Goal: Task Accomplishment & Management: Use online tool/utility

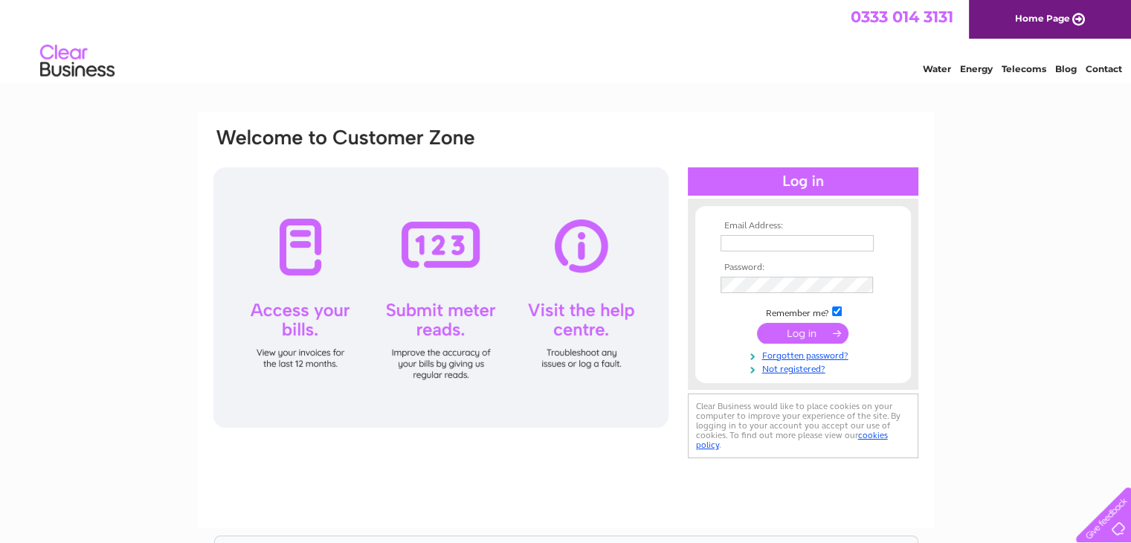
type input "rita@drysdaleapr.plus.com"
click at [807, 334] on input "submit" at bounding box center [802, 333] width 91 height 21
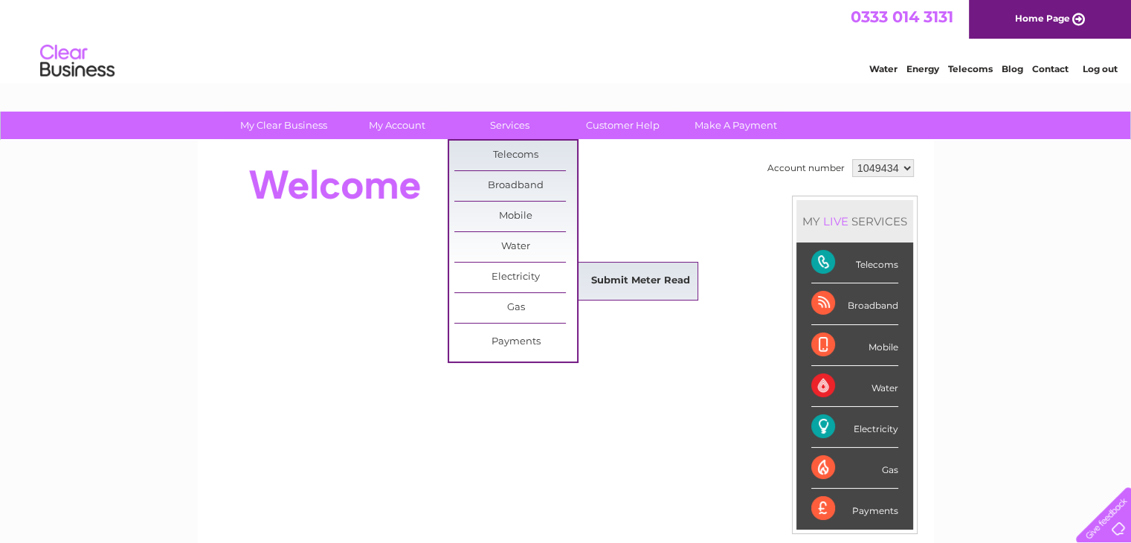
click at [628, 270] on link "Submit Meter Read" at bounding box center [640, 281] width 123 height 30
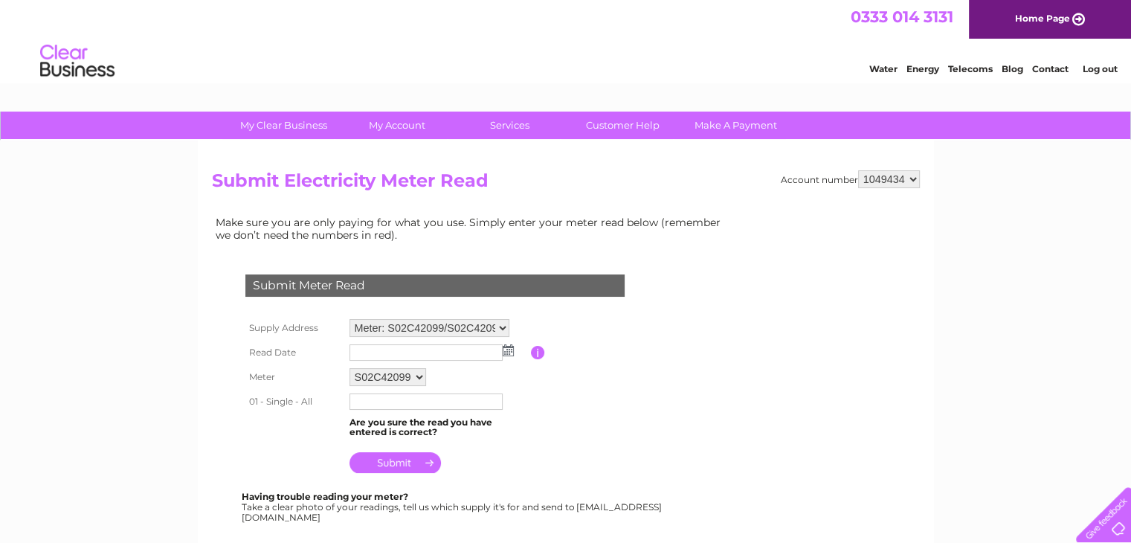
click at [465, 354] on input "text" at bounding box center [425, 352] width 153 height 16
click at [505, 334] on select "Meter: S02C42099/S02C42095 - Middle Drimmie Farm Cottage, Rattray, Blairgowrie,…" at bounding box center [429, 328] width 160 height 19
click at [508, 351] on img at bounding box center [508, 350] width 11 height 12
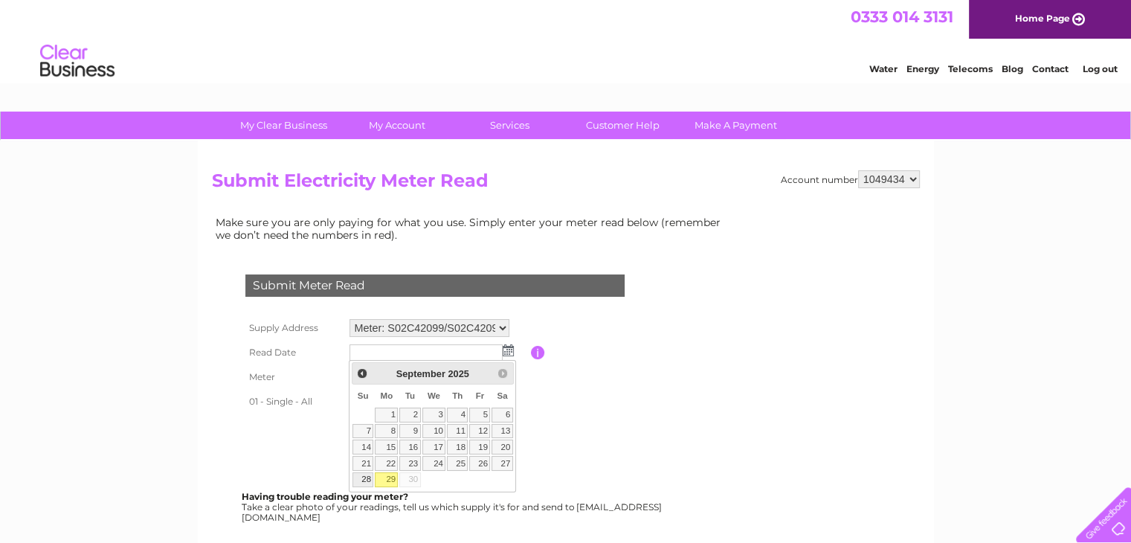
click at [363, 477] on link "28" at bounding box center [362, 479] width 21 height 15
type input "2025/09/28"
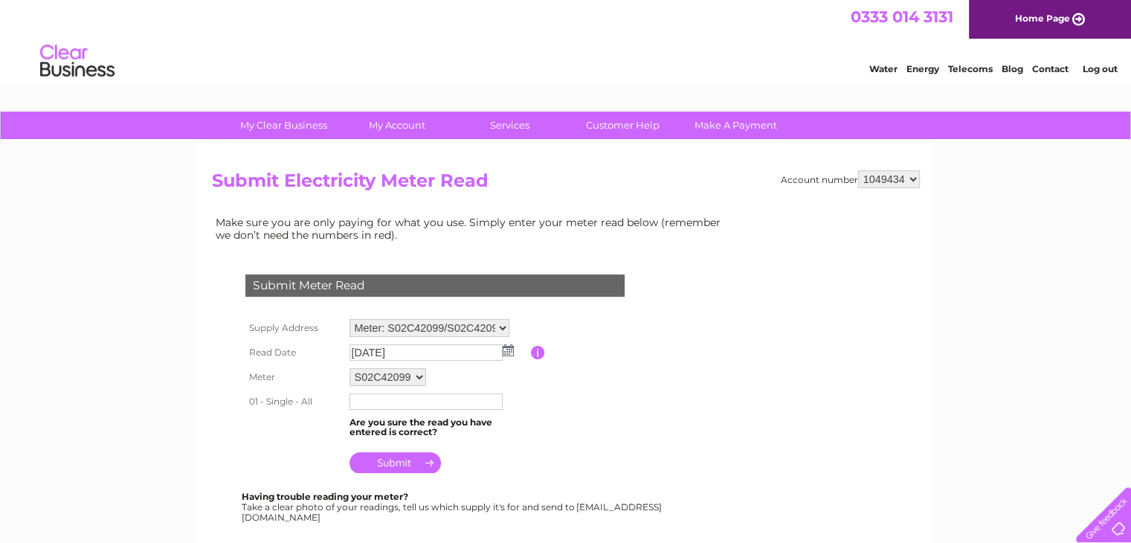
click at [399, 399] on input "text" at bounding box center [425, 401] width 153 height 16
type input "69514"
click at [393, 456] on input "submit" at bounding box center [394, 463] width 91 height 21
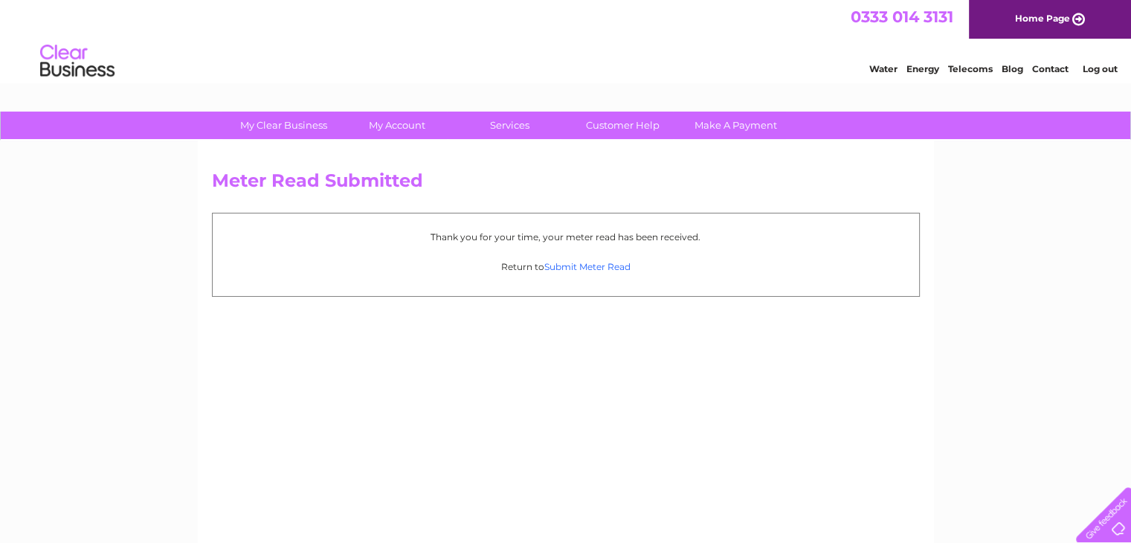
click at [566, 265] on link "Submit Meter Read" at bounding box center [587, 266] width 86 height 11
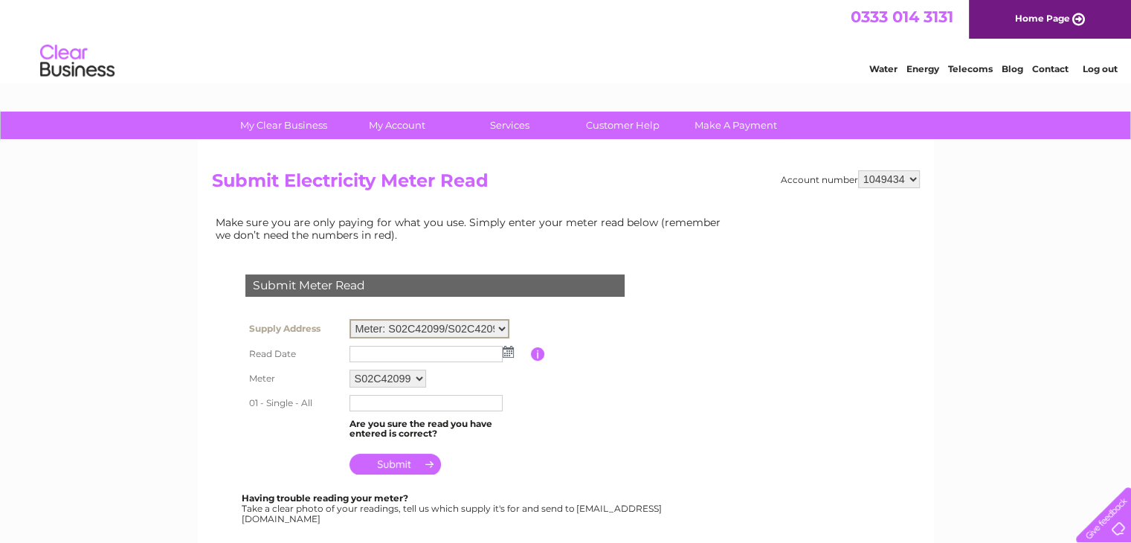
click at [498, 331] on select "Meter: S02C42099/S02C42095 - Middle Drimmie Farm Cottage, [PERSON_NAME], Blairg…" at bounding box center [429, 328] width 160 height 19
click at [498, 331] on select "Meter: S02C42099/S02C42095 - Middle Drimmie Farm Cottage, Rattray, Blairgowrie,…" at bounding box center [429, 328] width 160 height 19
click at [416, 384] on select "S02C42099 S02C42095" at bounding box center [387, 378] width 77 height 18
select select "168668"
click at [349, 368] on select "S02C42099 S02C42095" at bounding box center [388, 377] width 78 height 19
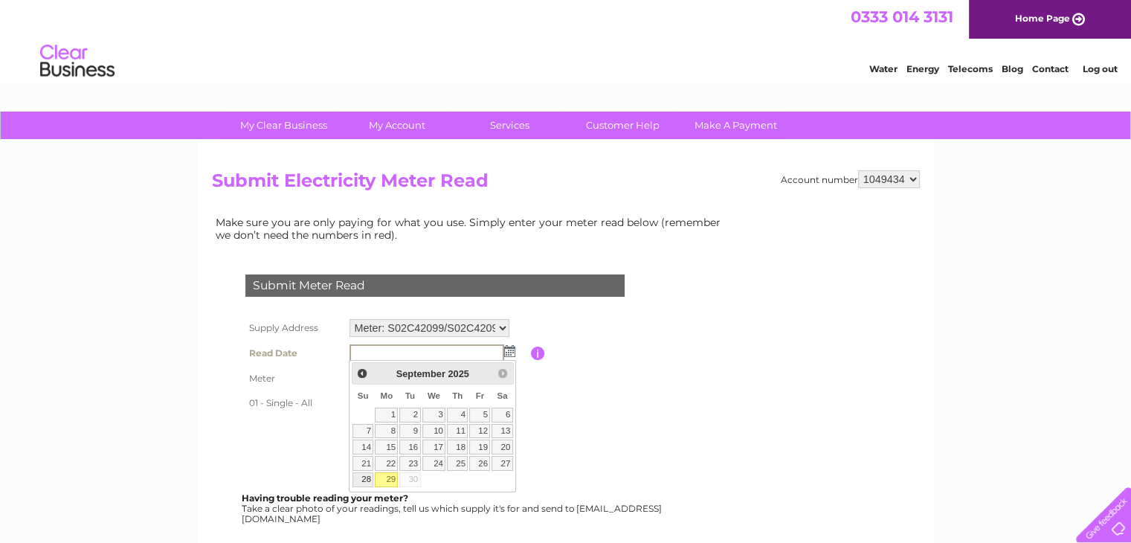
click at [366, 478] on link "28" at bounding box center [362, 479] width 21 height 15
type input "[DATE]"
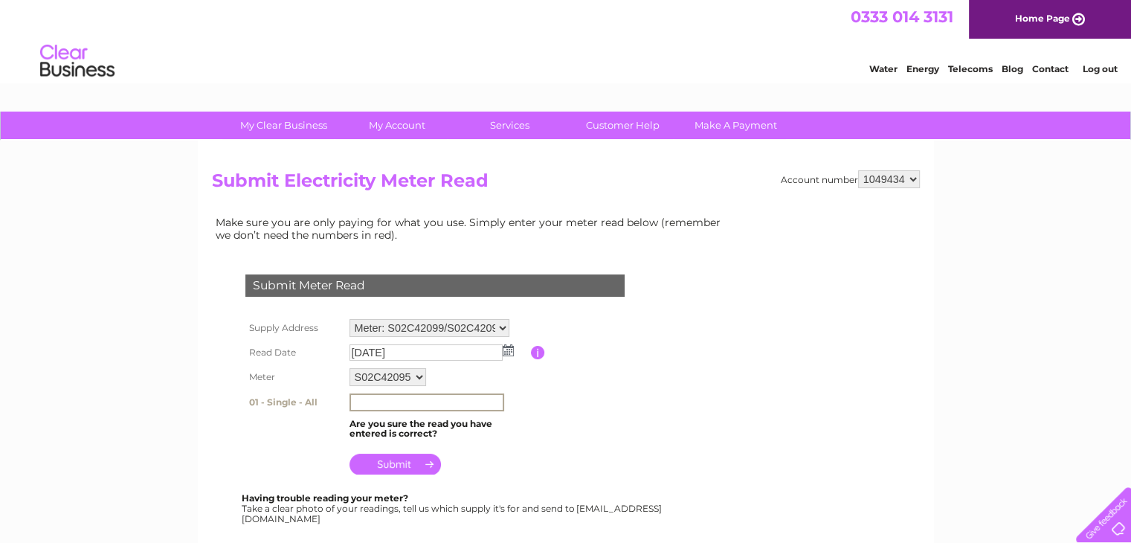
click at [384, 403] on input "text" at bounding box center [426, 402] width 155 height 18
type input "69514"
click at [395, 469] on input "submit" at bounding box center [394, 463] width 91 height 21
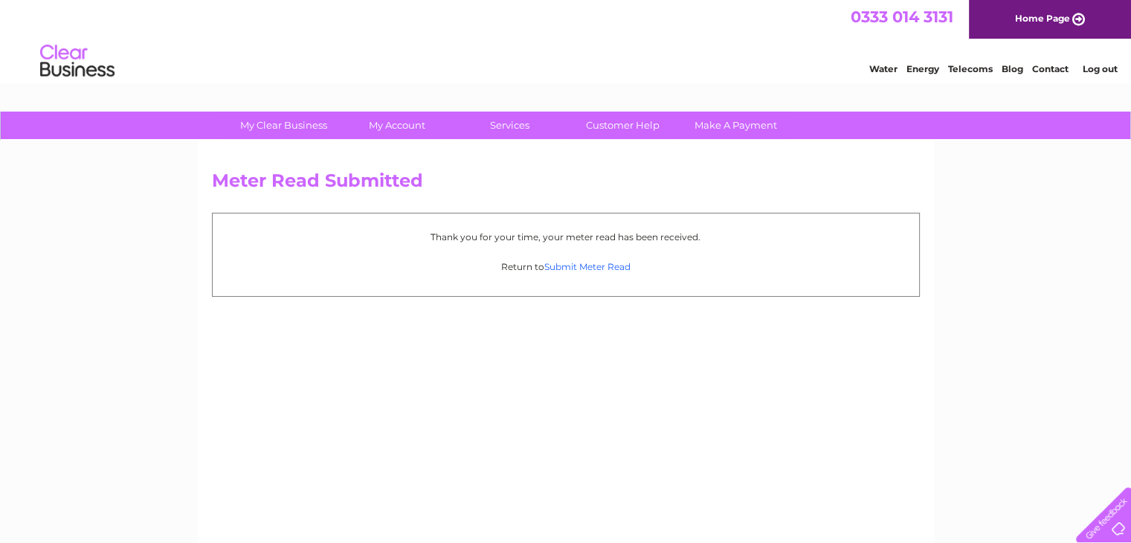
click at [578, 262] on link "Submit Meter Read" at bounding box center [587, 266] width 86 height 11
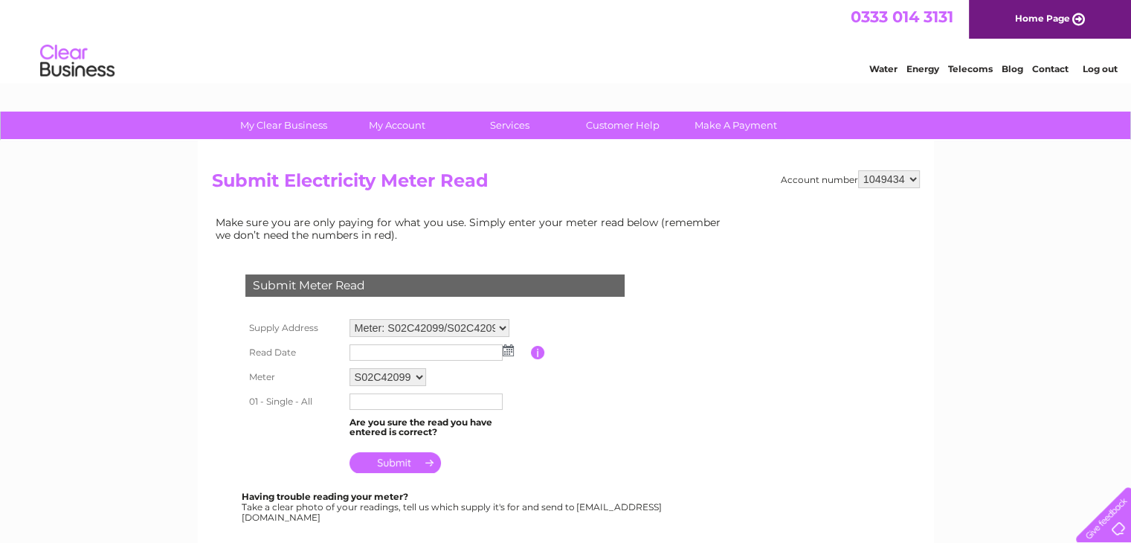
click at [504, 355] on img at bounding box center [508, 350] width 11 height 12
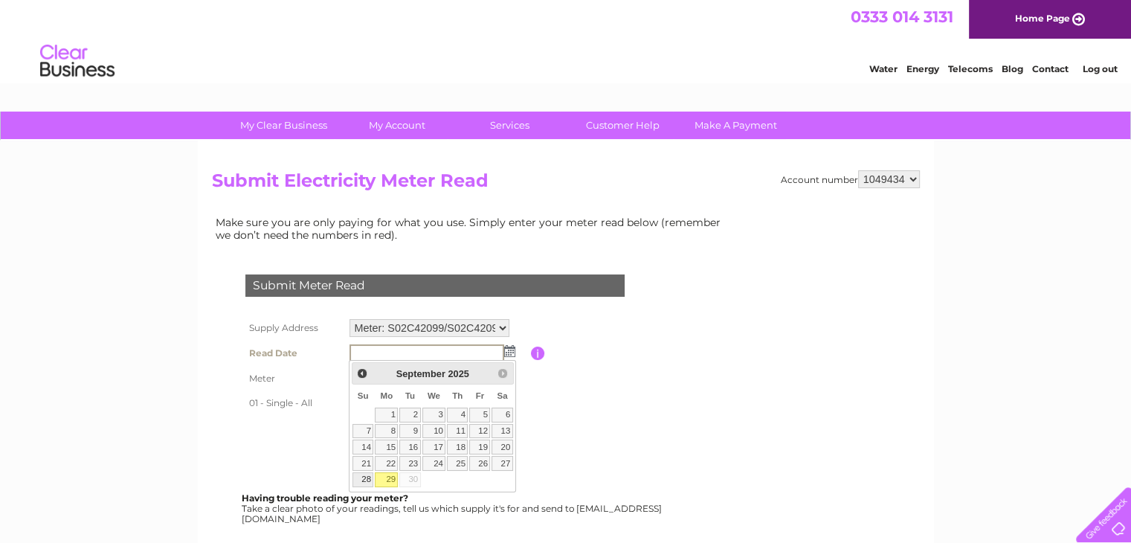
click at [371, 477] on link "28" at bounding box center [362, 479] width 21 height 15
type input "2025/09/28"
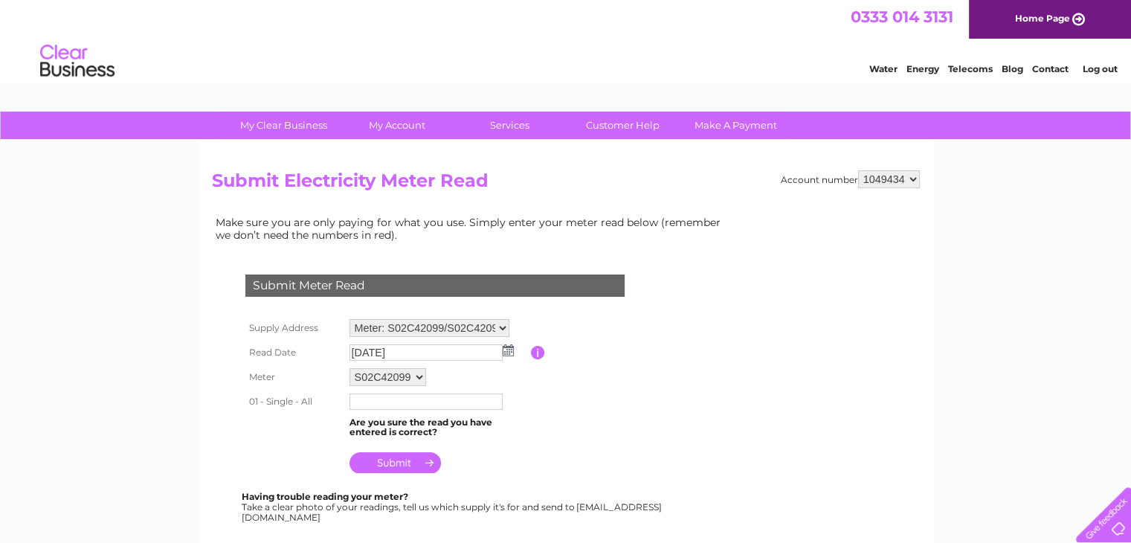
click at [403, 397] on input "text" at bounding box center [425, 401] width 153 height 16
type input "39965"
click at [410, 471] on input "submit" at bounding box center [394, 463] width 91 height 21
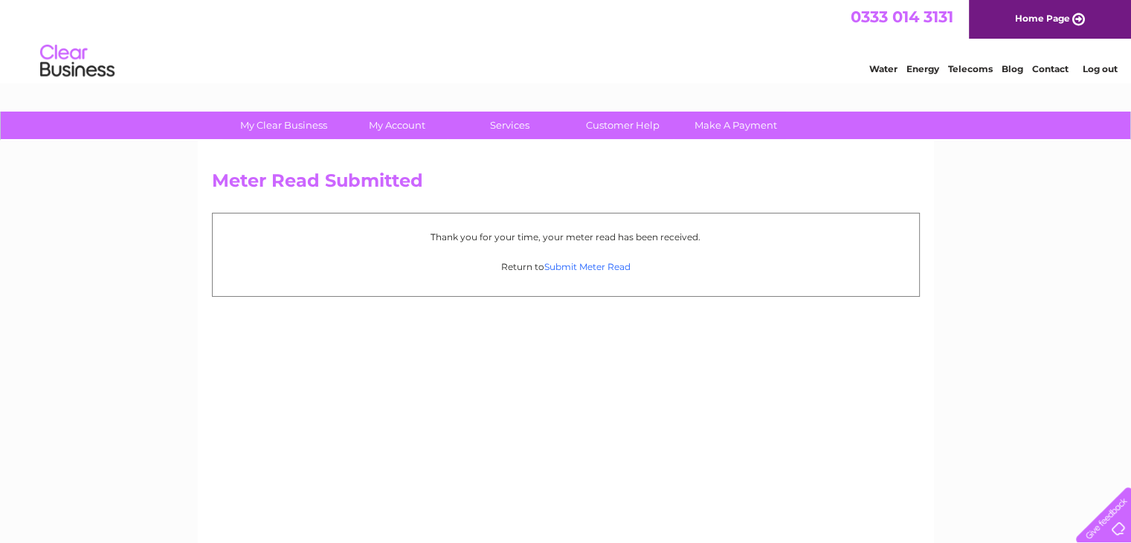
click at [576, 270] on link "Submit Meter Read" at bounding box center [587, 266] width 86 height 11
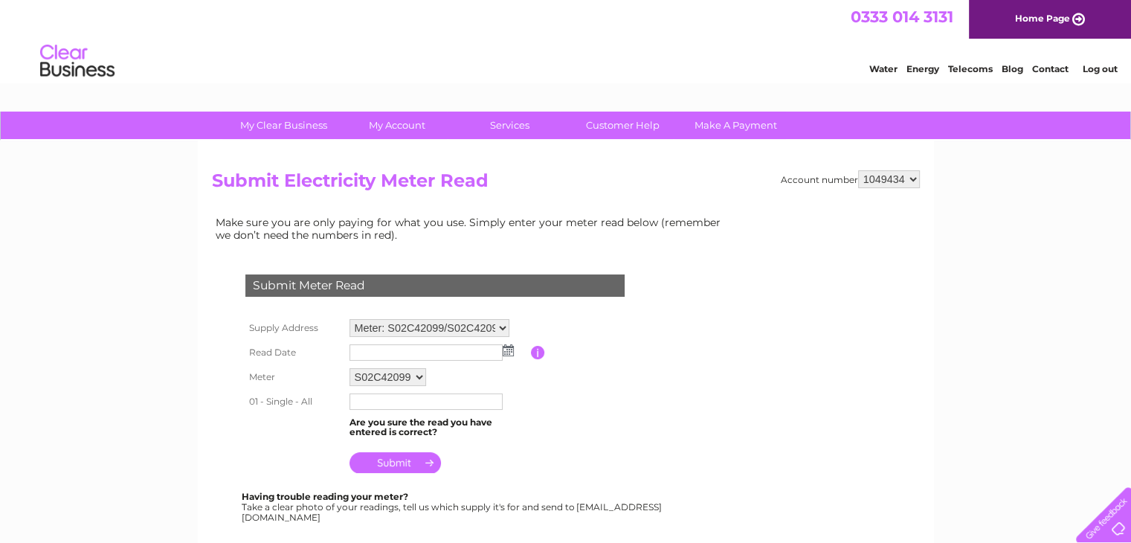
click at [503, 321] on select "Meter: S02C42099/S02C42095 - Middle Drimmie Farm Cottage, [PERSON_NAME], Blairg…" at bounding box center [429, 328] width 160 height 18
select select "131198"
click at [349, 319] on select "Meter: S02C42099/S02C42095 - Middle Drimmie Farm Cottage, [PERSON_NAME], Blairg…" at bounding box center [429, 328] width 160 height 19
click at [508, 352] on img at bounding box center [508, 352] width 11 height 12
click at [505, 349] on img at bounding box center [508, 350] width 11 height 12
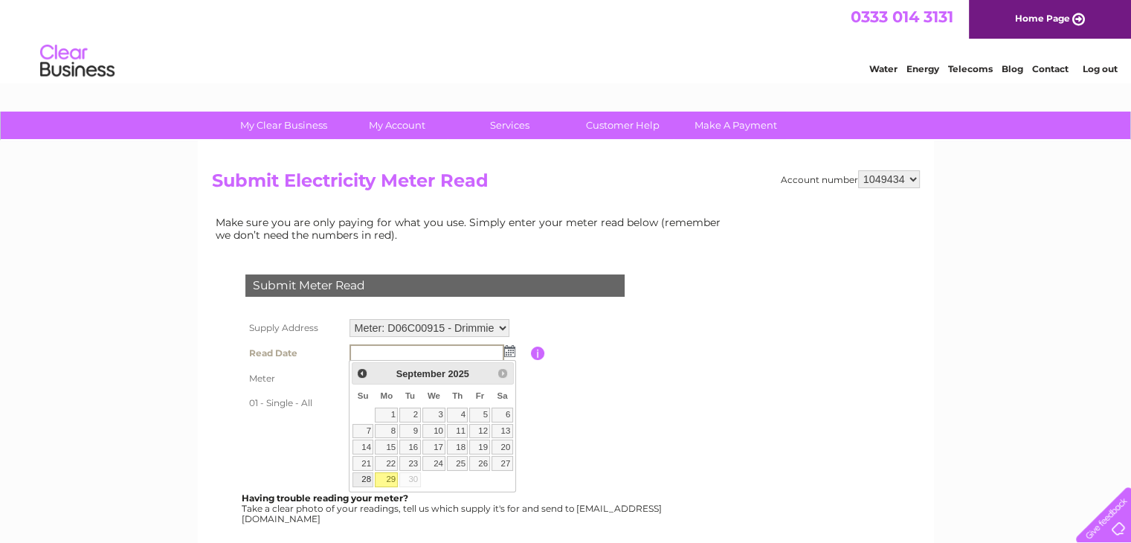
click at [366, 480] on link "28" at bounding box center [362, 479] width 21 height 15
type input "2025/09/28"
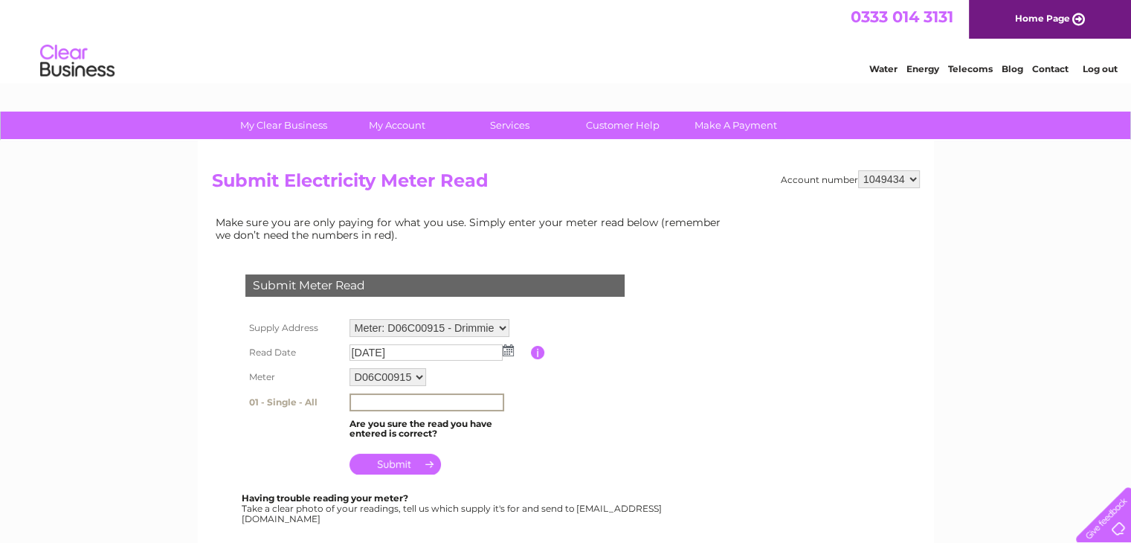
click at [381, 393] on input "text" at bounding box center [426, 402] width 155 height 18
type input "46207"
click at [369, 456] on input "submit" at bounding box center [394, 463] width 91 height 21
